Goal: Task Accomplishment & Management: Complete application form

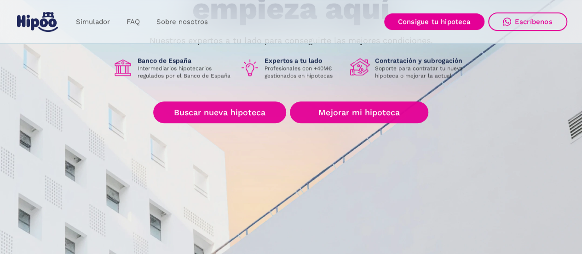
scroll to position [138, 0]
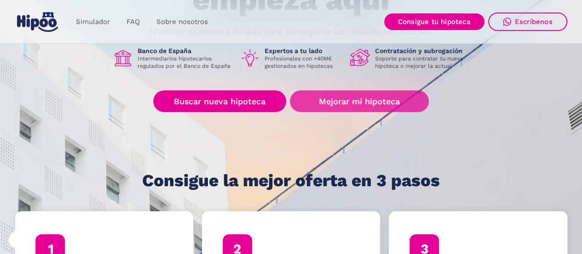
click at [337, 102] on link "Mejorar mi hipoteca" at bounding box center [359, 101] width 139 height 22
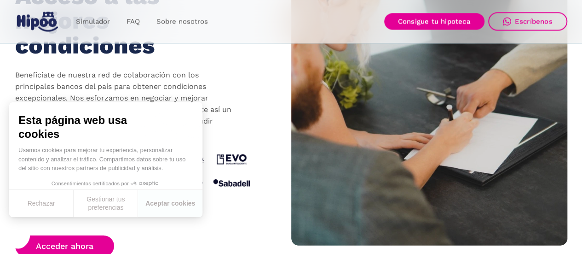
scroll to position [1013, 0]
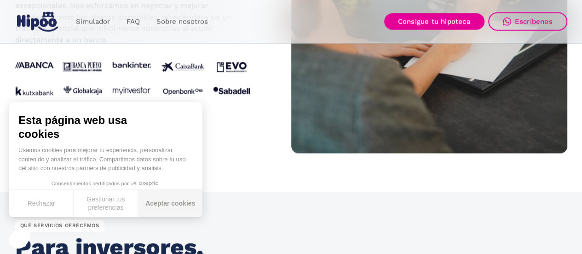
click at [171, 206] on button "Aceptar cookies" at bounding box center [170, 203] width 64 height 27
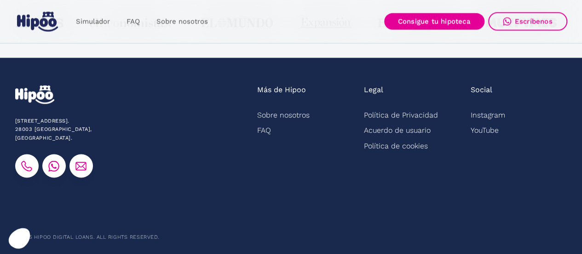
scroll to position [2464, 0]
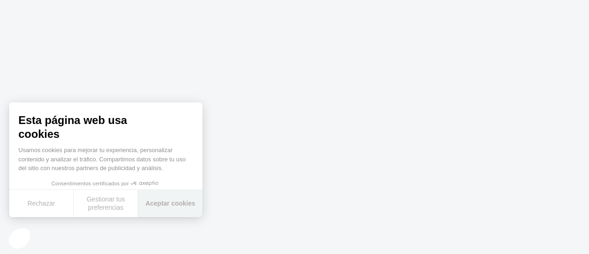
drag, startPoint x: 153, startPoint y: 202, endPoint x: 167, endPoint y: 183, distance: 23.4
click at [153, 203] on button "Aceptar cookies" at bounding box center [170, 203] width 64 height 27
